Goal: Find specific page/section: Find specific page/section

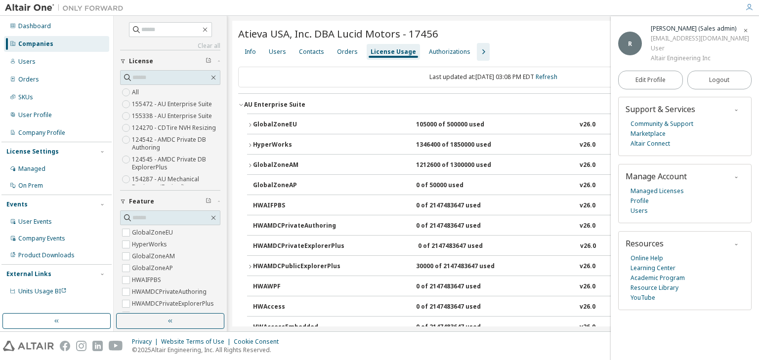
click at [55, 47] on div "Companies" at bounding box center [56, 44] width 105 height 16
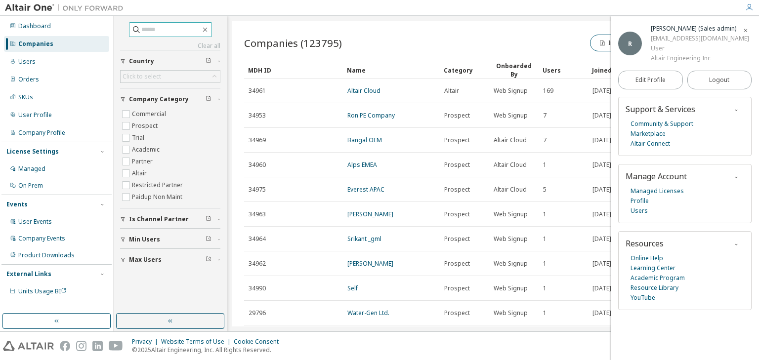
click at [142, 32] on input "text" at bounding box center [170, 30] width 59 height 10
type input "*****"
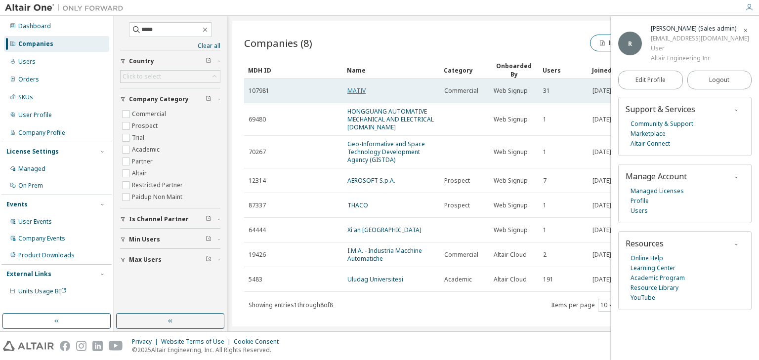
click at [352, 86] on link "MATIV" at bounding box center [356, 90] width 18 height 8
